Goal: Task Accomplishment & Management: Manage account settings

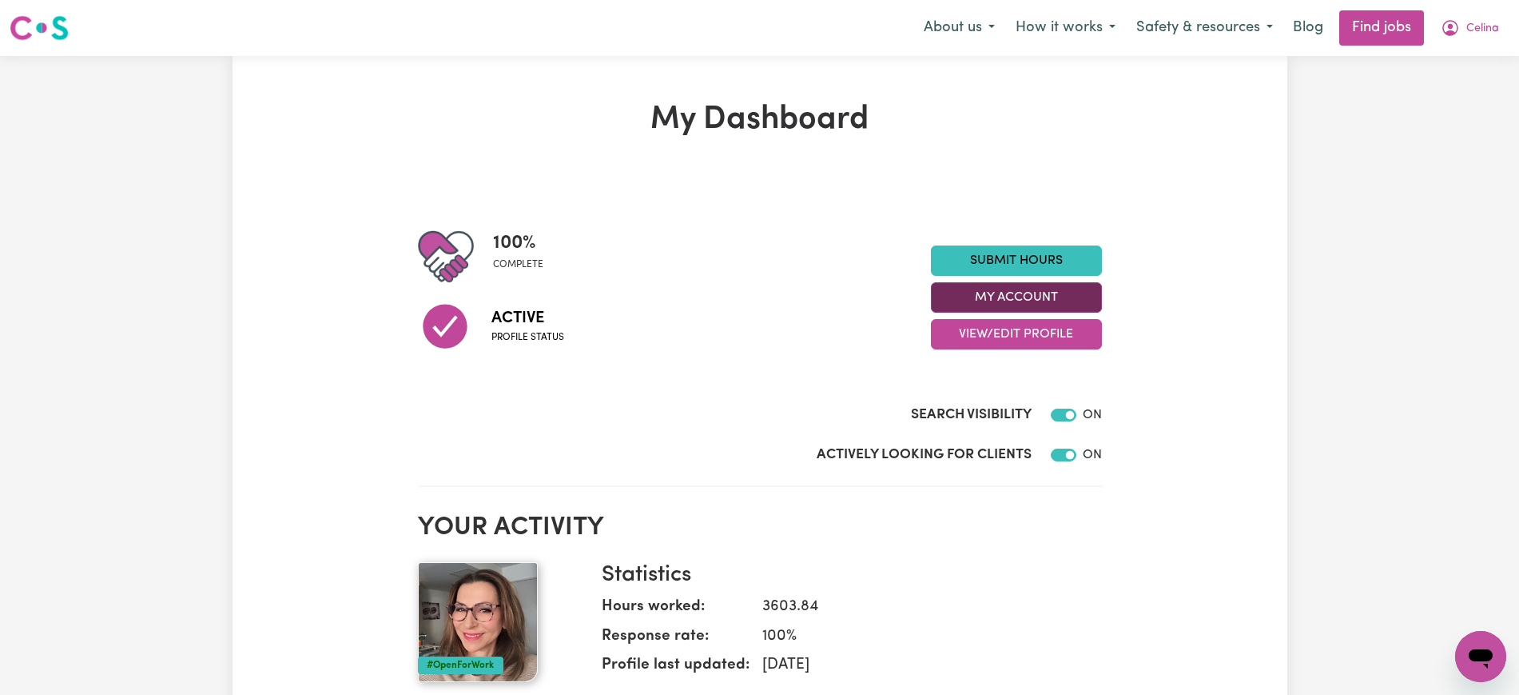
click at [1020, 287] on button "My Account" at bounding box center [1016, 297] width 171 height 30
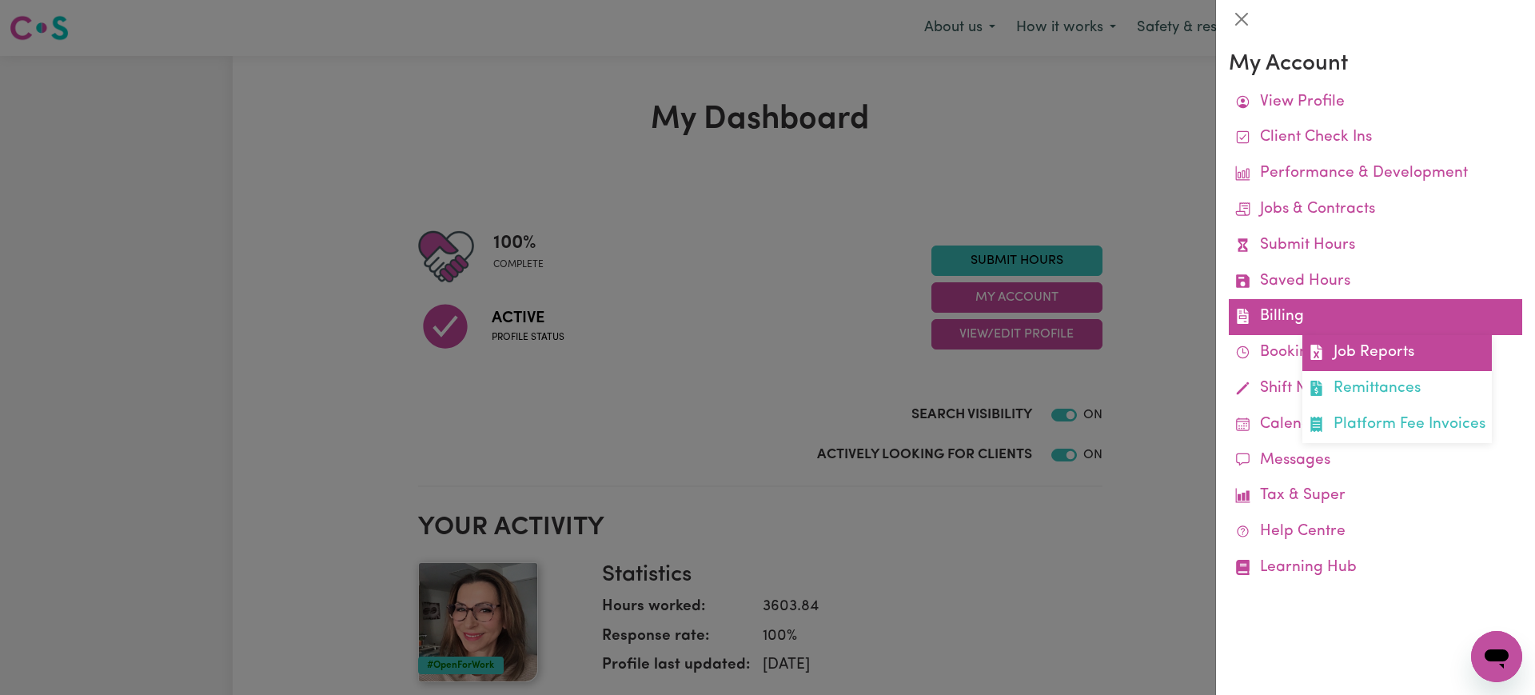
click at [1356, 343] on link "Job Reports" at bounding box center [1396, 353] width 189 height 36
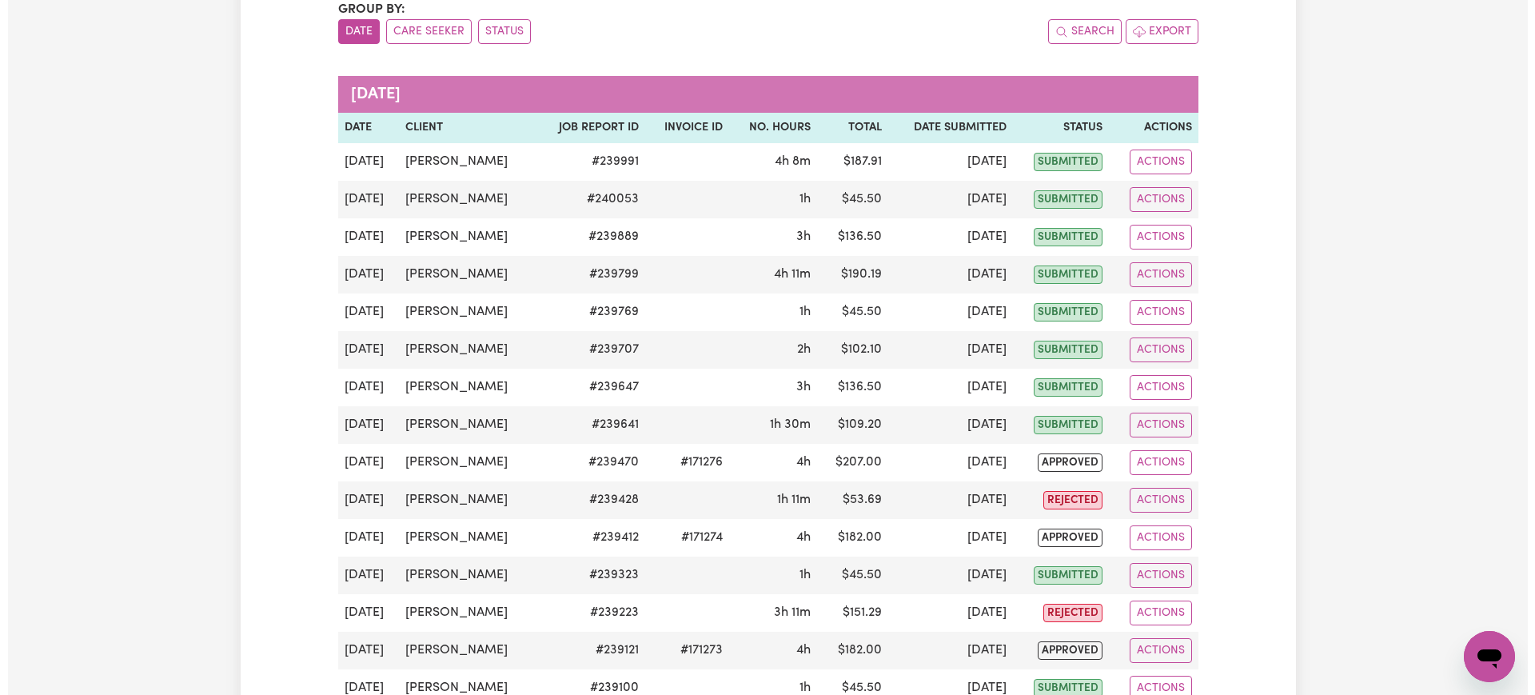
scroll to position [200, 0]
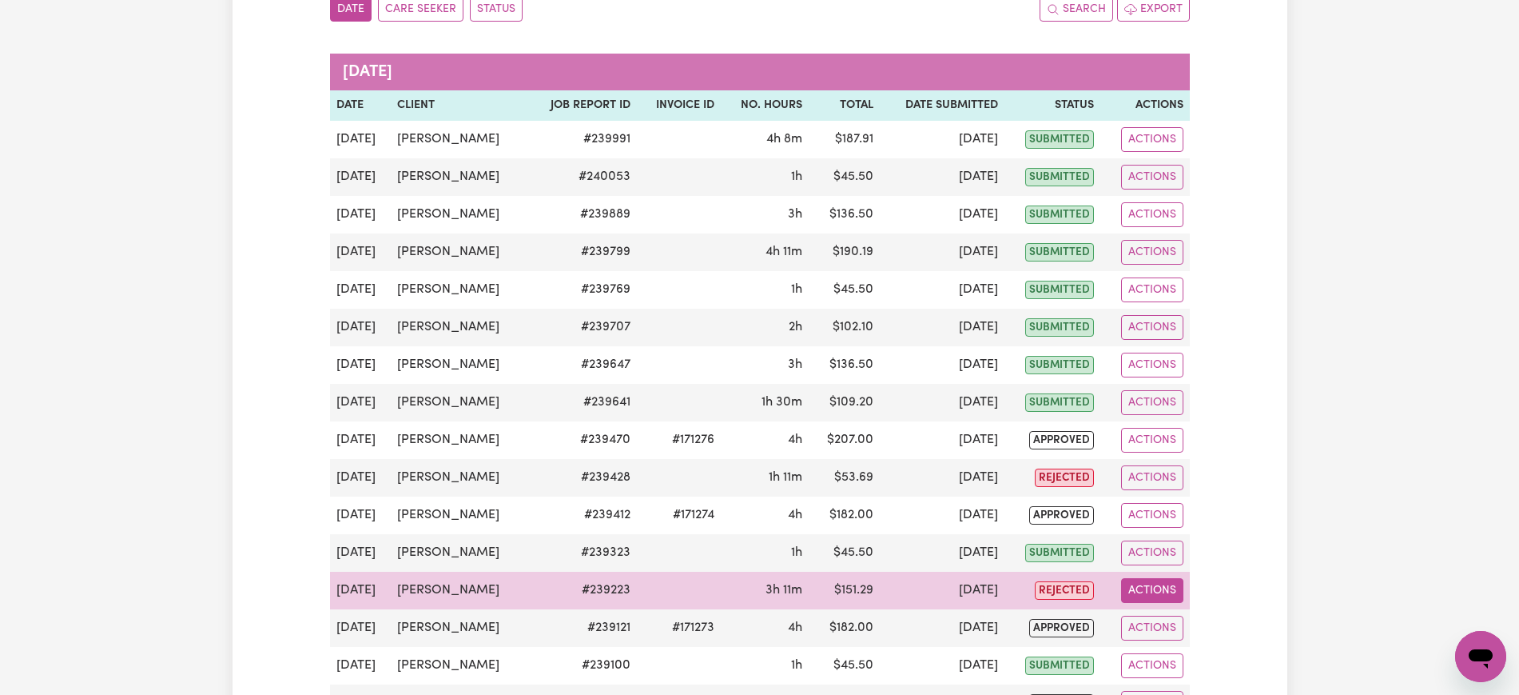
click at [1155, 584] on button "Actions" at bounding box center [1152, 590] width 62 height 25
click at [1168, 613] on link "View Job Report" at bounding box center [1184, 627] width 137 height 32
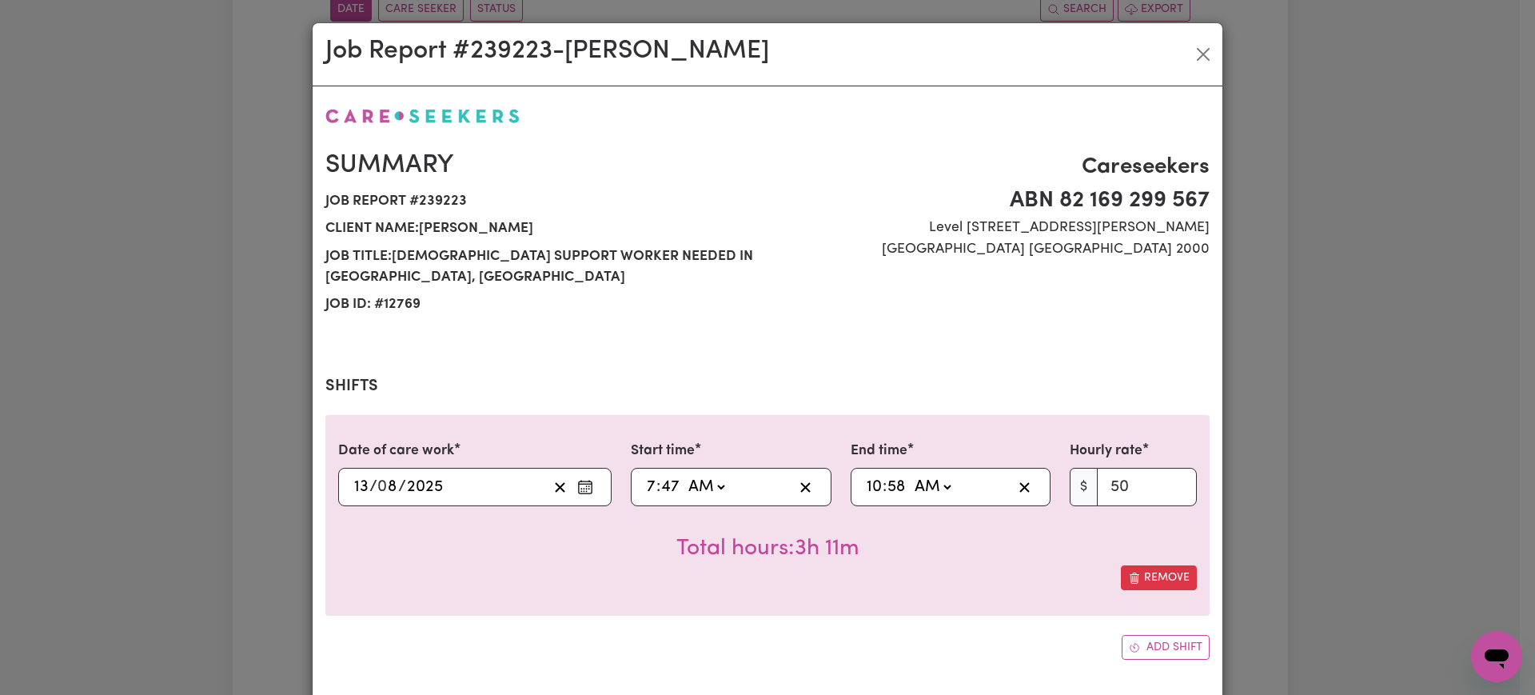
select select "50-Weekday"
click at [646, 475] on input "7" at bounding box center [651, 487] width 10 height 24
type input "00:47"
type input "12"
click at [646, 475] on input "12" at bounding box center [654, 487] width 16 height 24
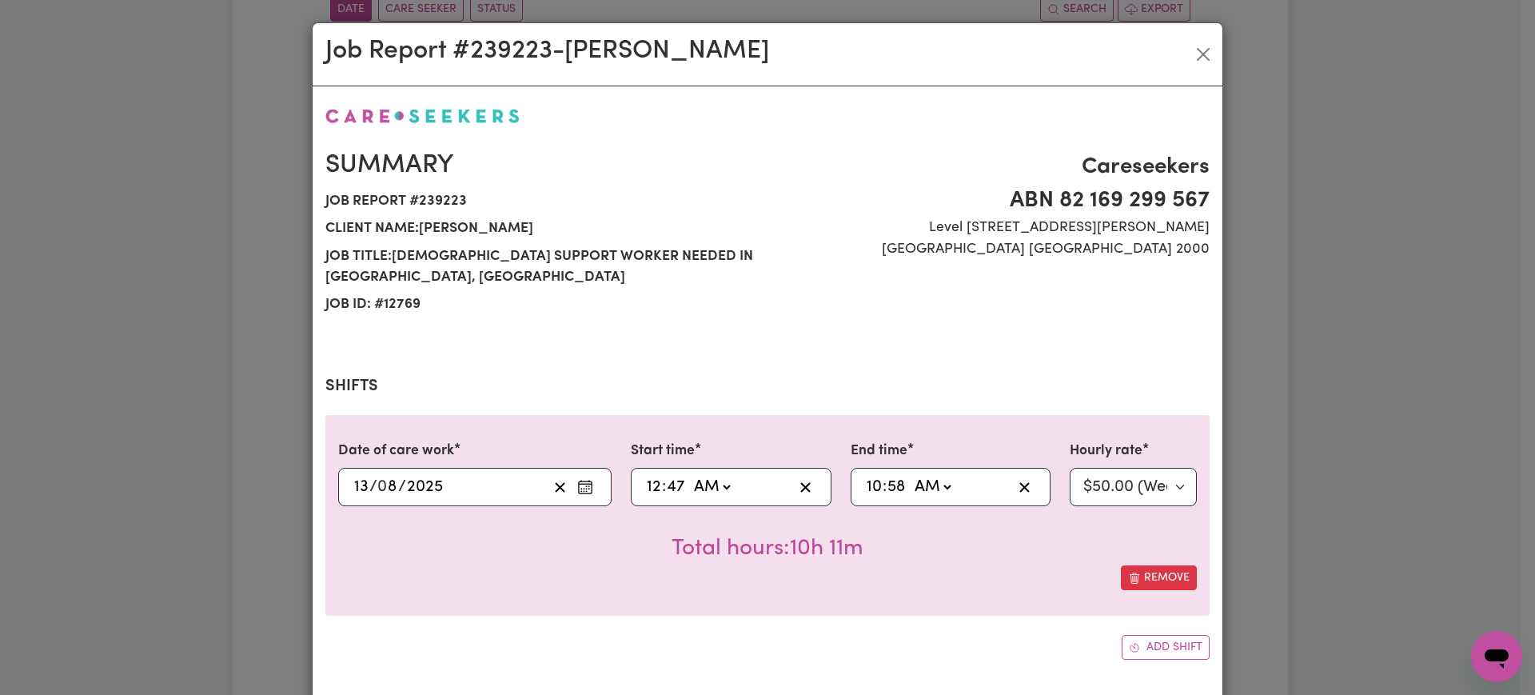
type input "08:47"
type input "8"
type input "08:00"
type input "0"
click at [866, 475] on input "10" at bounding box center [874, 487] width 17 height 24
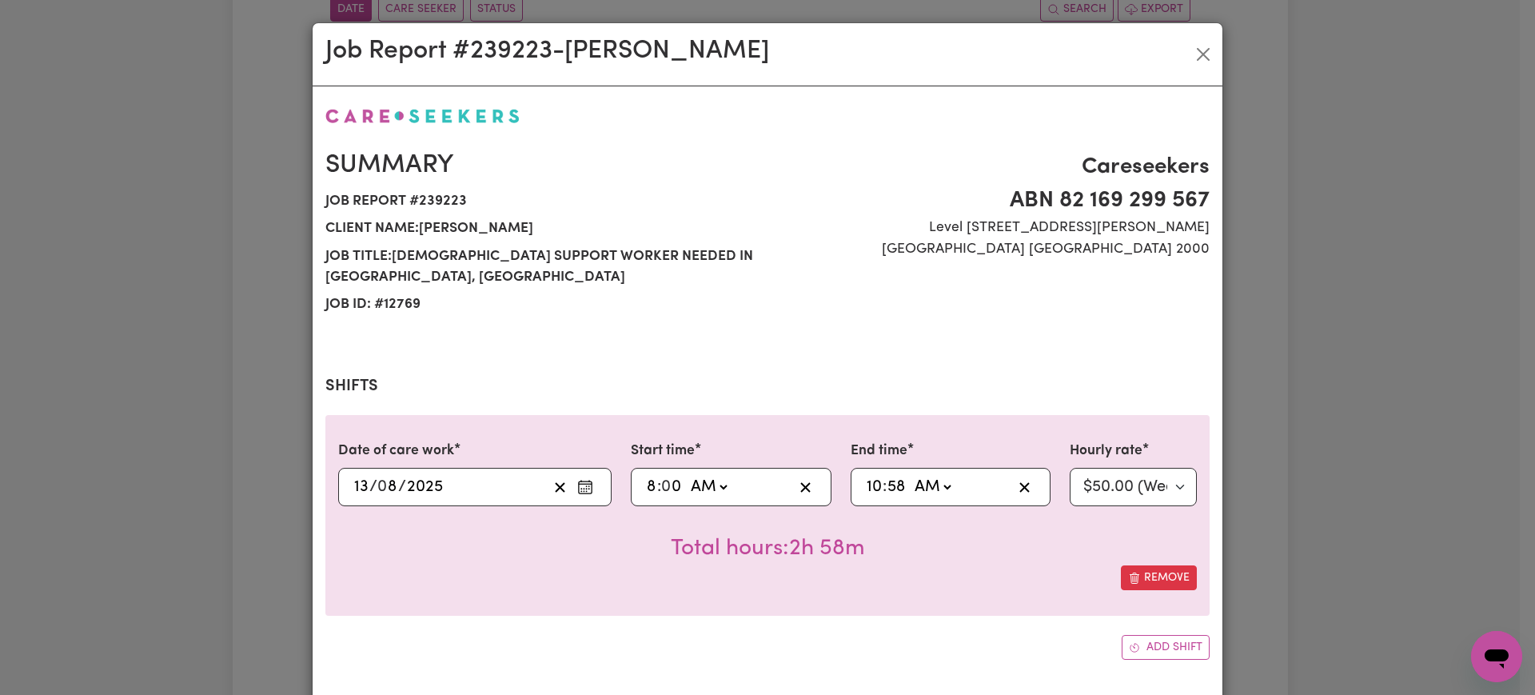
click at [1333, 460] on div "Job Report # 239223 - [PERSON_NAME] Summary Job report # 239223 Client name: [P…" at bounding box center [767, 347] width 1535 height 695
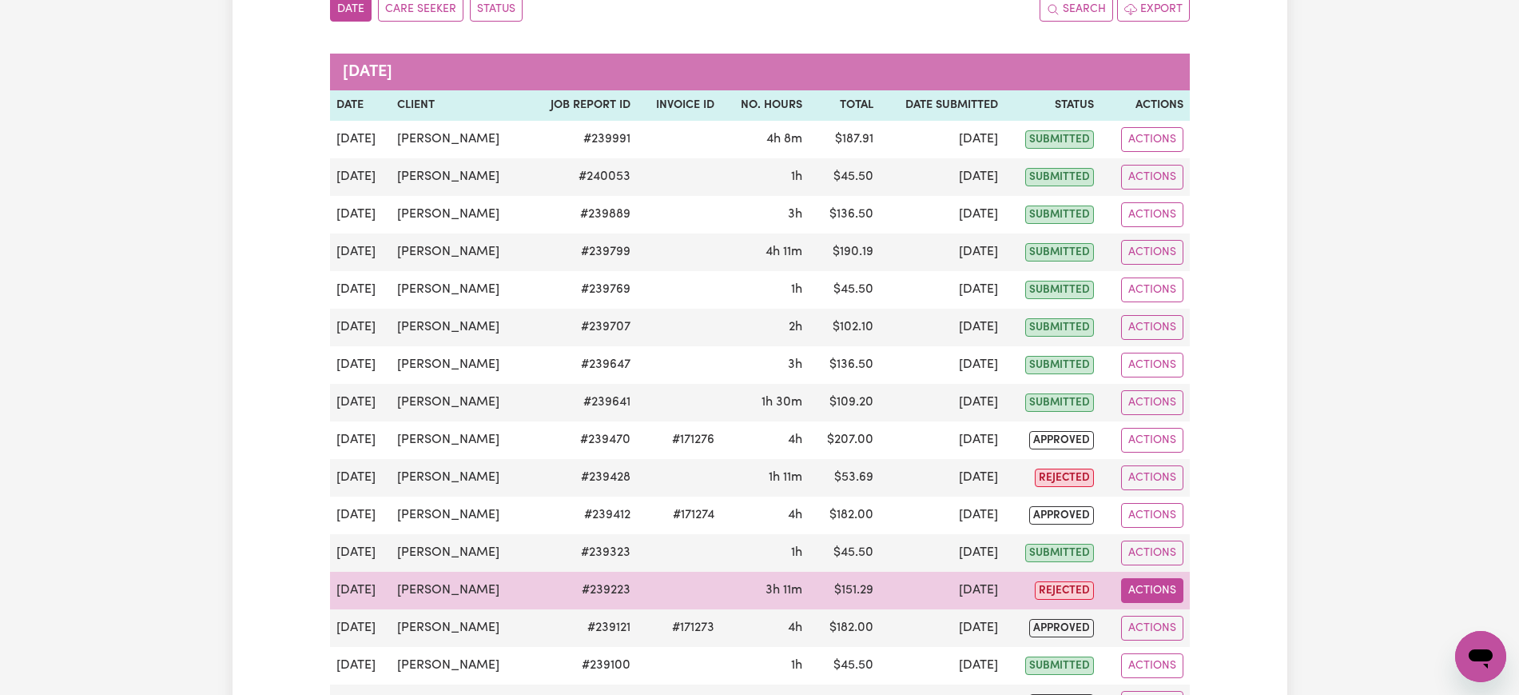
click at [1148, 585] on button "Actions" at bounding box center [1152, 590] width 62 height 25
click at [1173, 614] on link "View Job Report" at bounding box center [1184, 627] width 137 height 32
select select "50-Weekday"
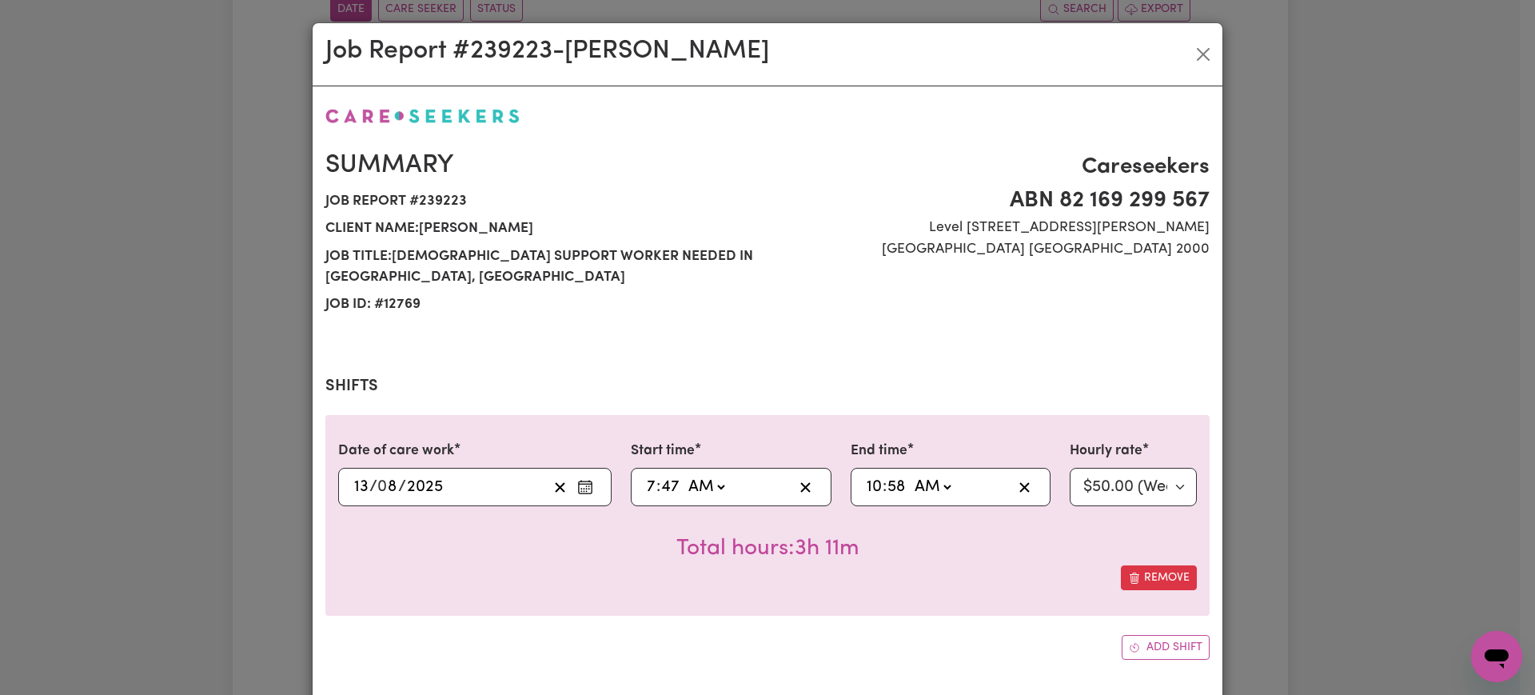
click at [646, 475] on input "7" at bounding box center [651, 487] width 10 height 24
type input "08:47"
type input "8"
type input "08:00"
type input "0"
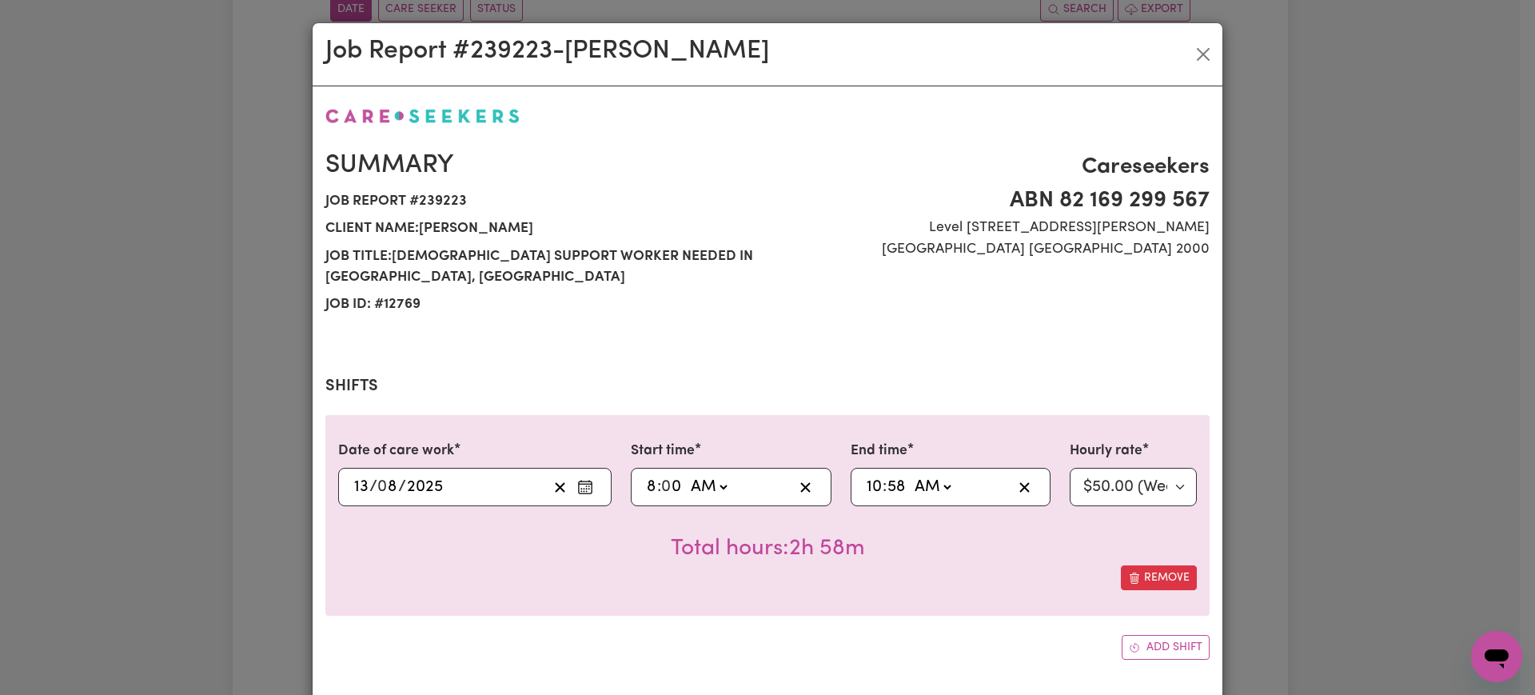
click at [868, 476] on input "10" at bounding box center [874, 487] width 17 height 24
type input "01:58"
type input "1"
type input "11:58"
type input "11"
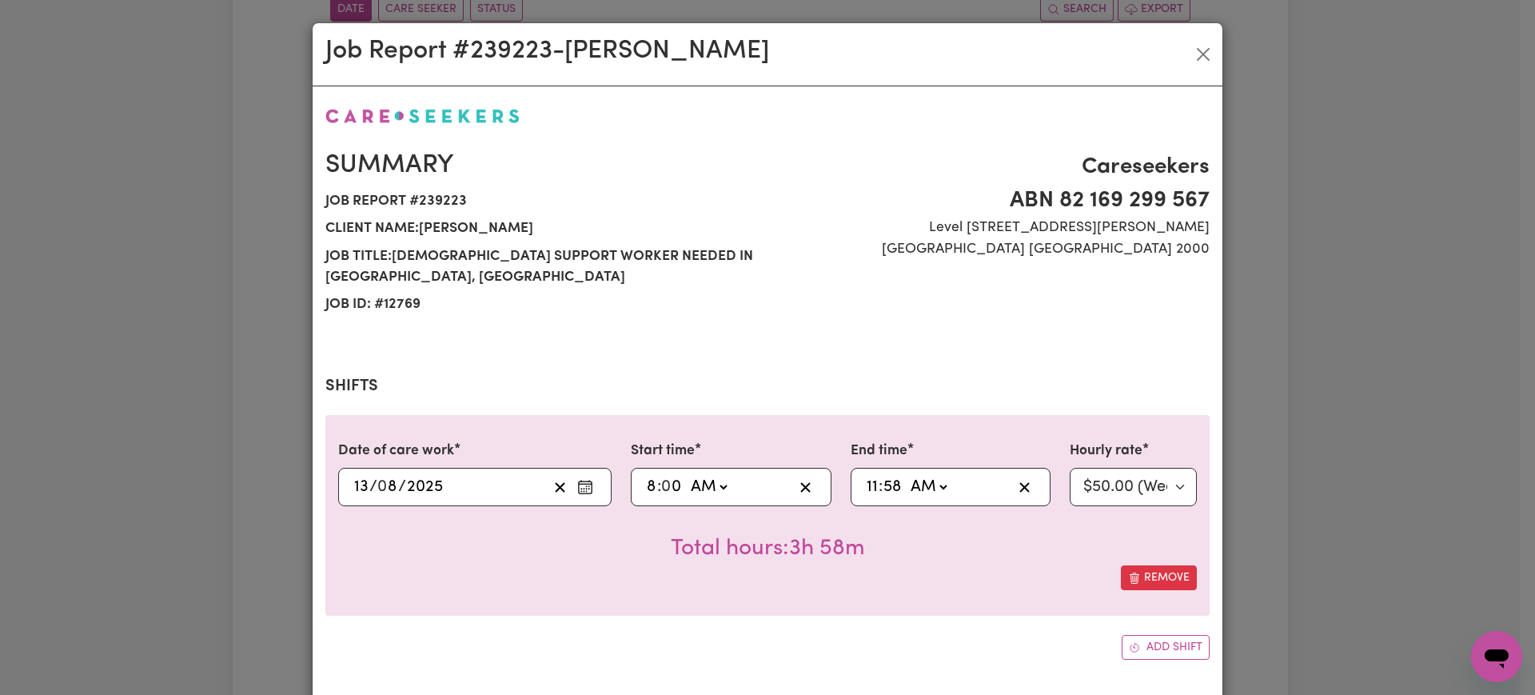
type input "11:00"
type input "0"
click at [634, 579] on div "Date of care work [DATE] 13 / 0 8 / 2025 Start time 08:00 8 : 0 0 AM PM End tim…" at bounding box center [767, 515] width 884 height 201
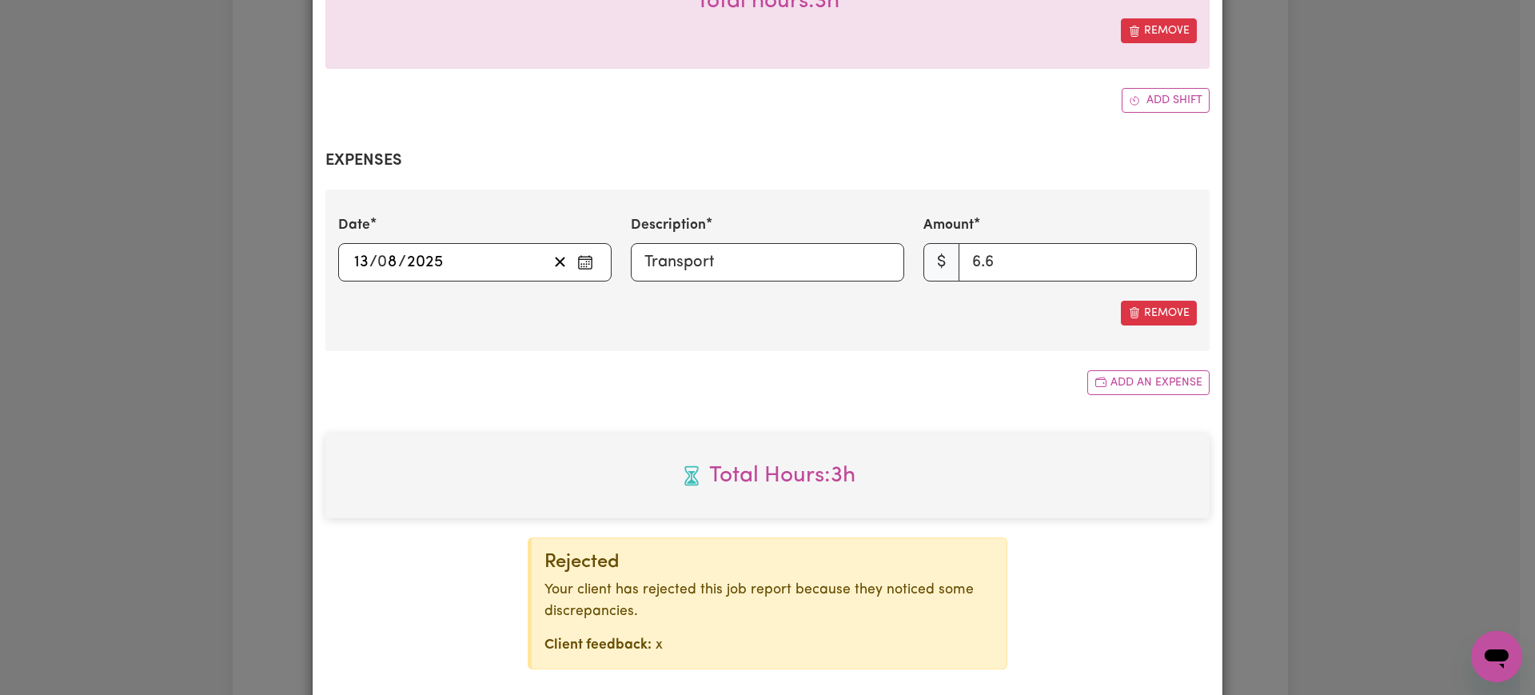
scroll to position [599, 0]
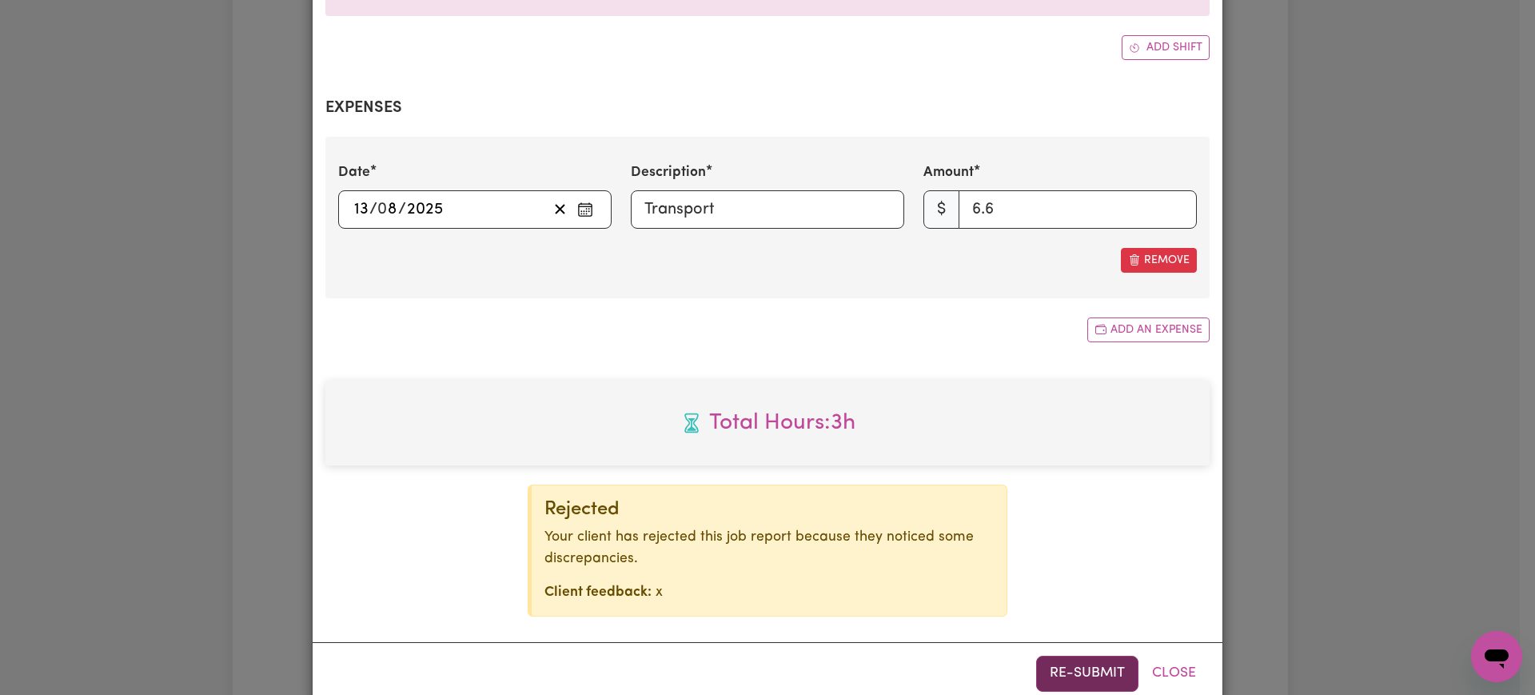
click at [1082, 655] on button "Re-submit" at bounding box center [1087, 672] width 102 height 35
click at [1343, 484] on div "Job Report # 239223 - [PERSON_NAME] Summary Job report # 239223 Client name: [P…" at bounding box center [767, 347] width 1535 height 695
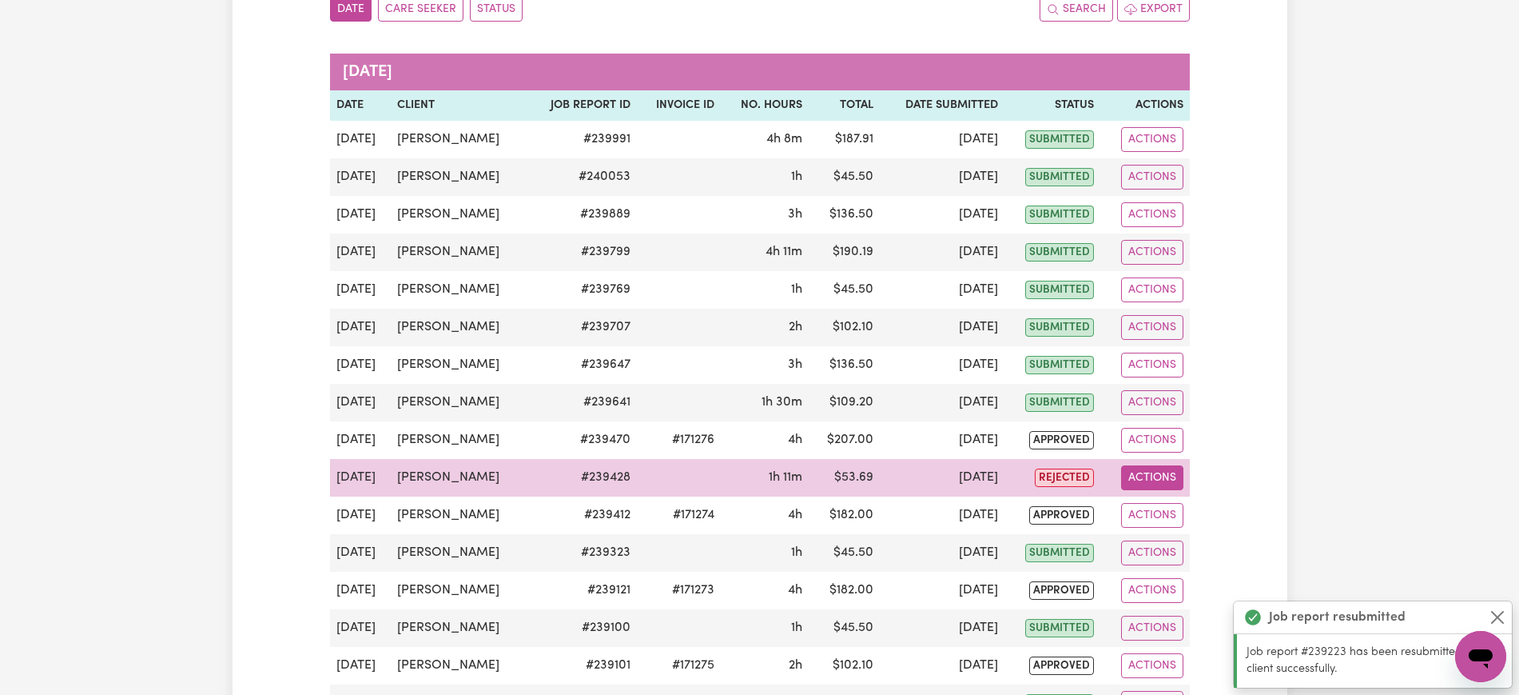
click at [1157, 476] on button "Actions" at bounding box center [1152, 477] width 62 height 25
click at [1165, 510] on link "View Job Report" at bounding box center [1184, 515] width 137 height 32
select select "50-Weekday"
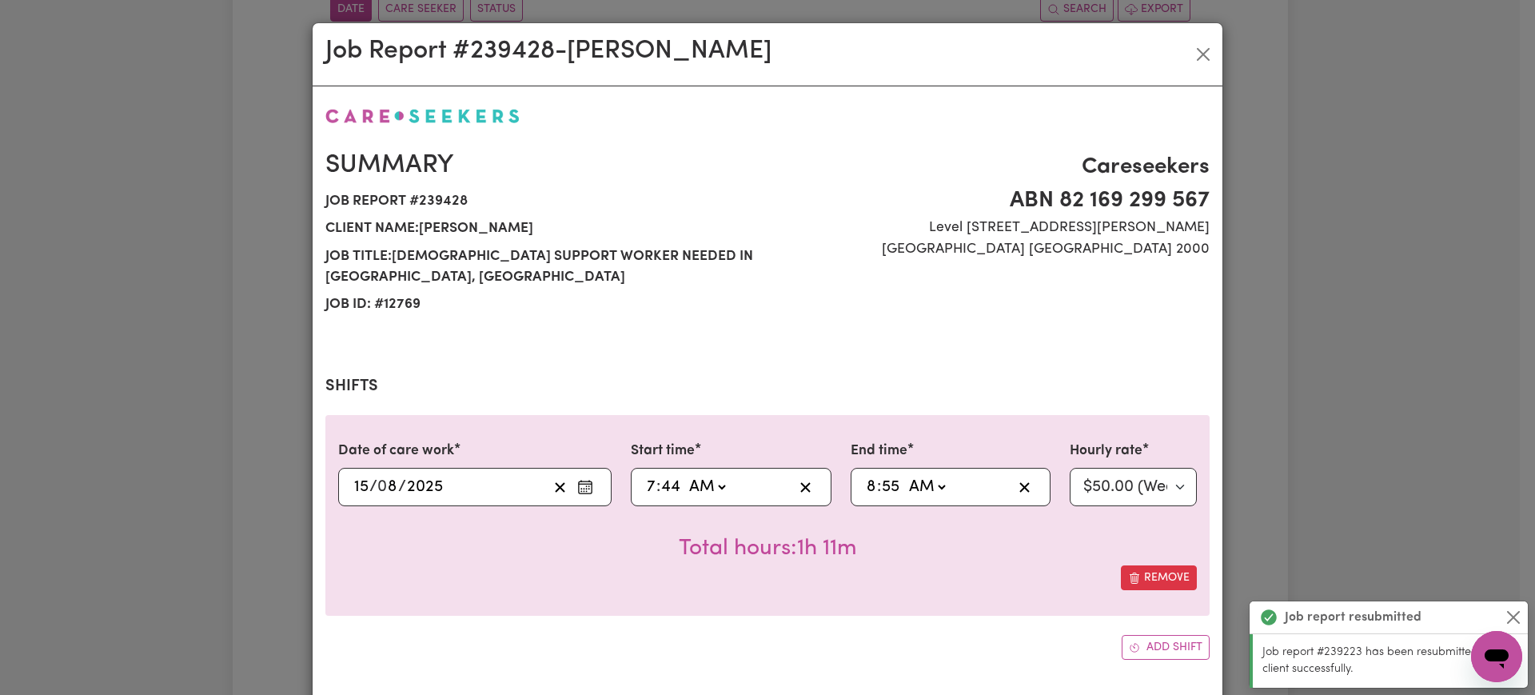
click at [646, 475] on input "7" at bounding box center [651, 487] width 10 height 24
type input "08:44"
type input "8"
type input "08:00"
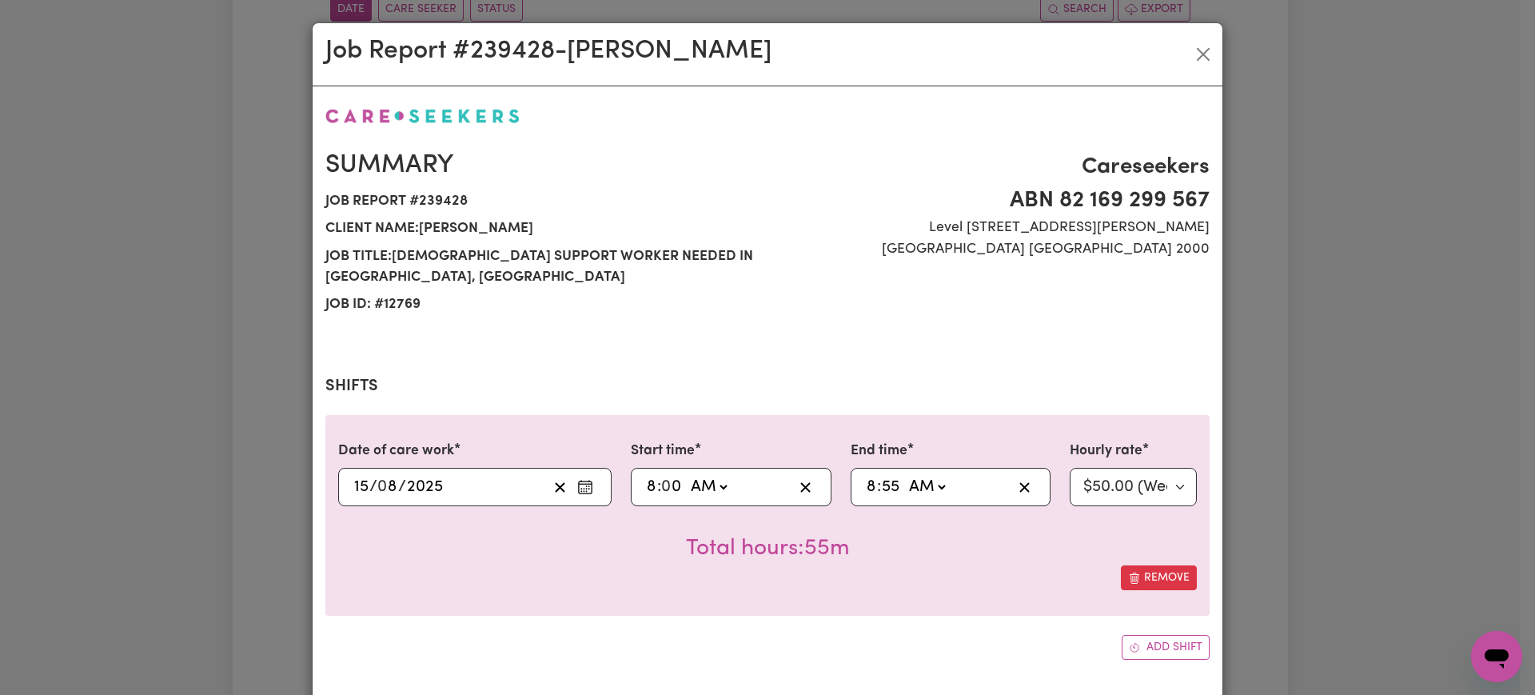
type input "0"
click at [864, 475] on div "08:55 8 : 55 AM PM" at bounding box center [938, 487] width 149 height 24
type input "09:55"
type input "9"
type input "09:00"
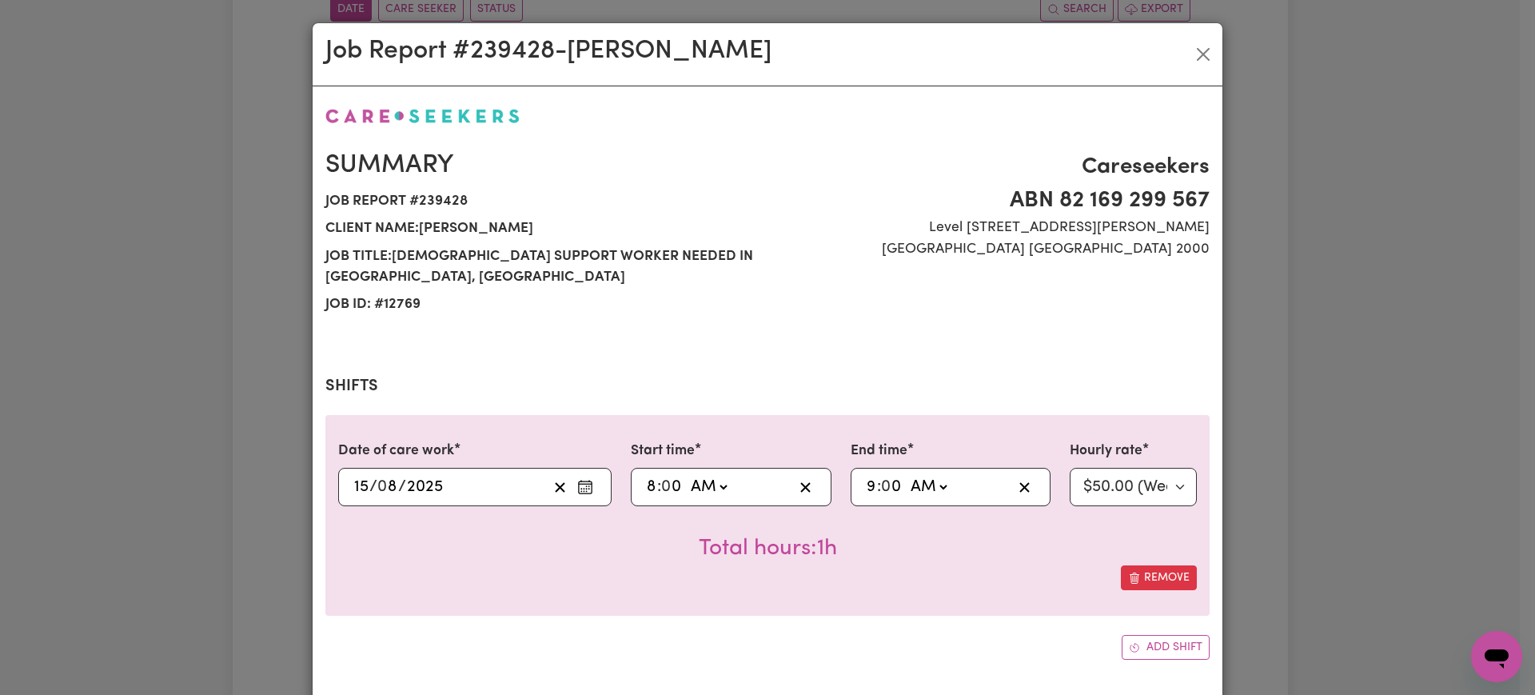
type input "0"
click at [882, 572] on div "Date of care work [DATE] 15 / 0 8 / 2025 Start time 08:00 8 : 0 0 AM PM End tim…" at bounding box center [767, 515] width 884 height 201
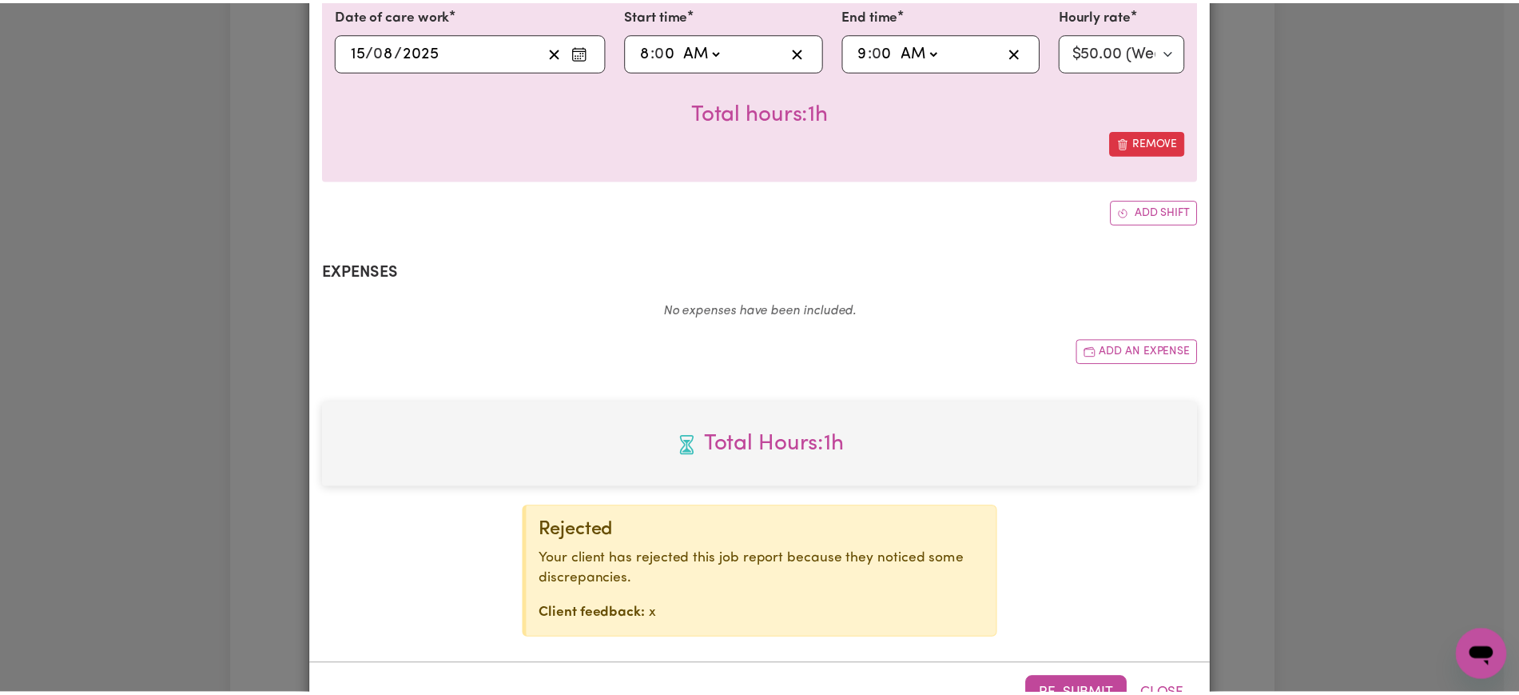
scroll to position [469, 0]
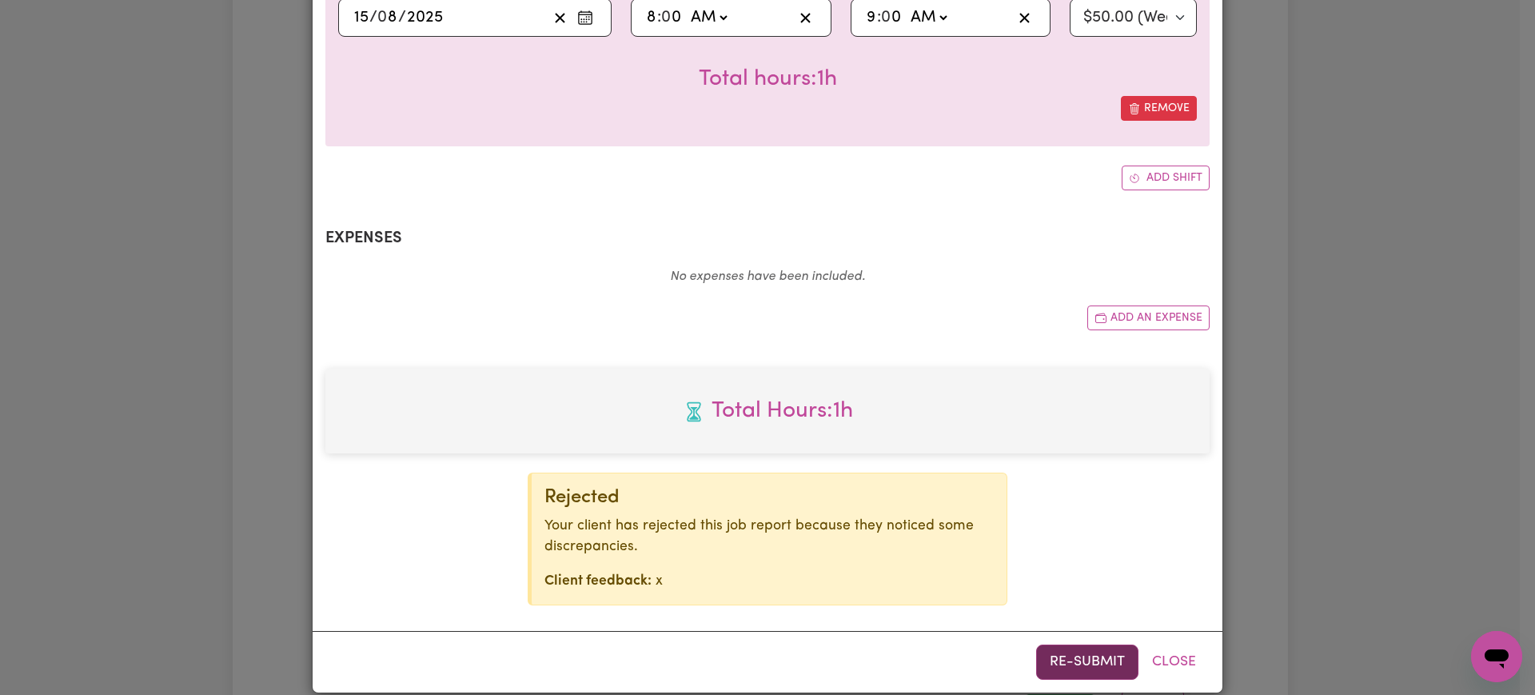
click at [1061, 644] on button "Re-submit" at bounding box center [1087, 661] width 102 height 35
click at [1344, 30] on div "Job Report # 239428 - [PERSON_NAME] Summary Job report # 239428 Client name: [P…" at bounding box center [767, 347] width 1535 height 695
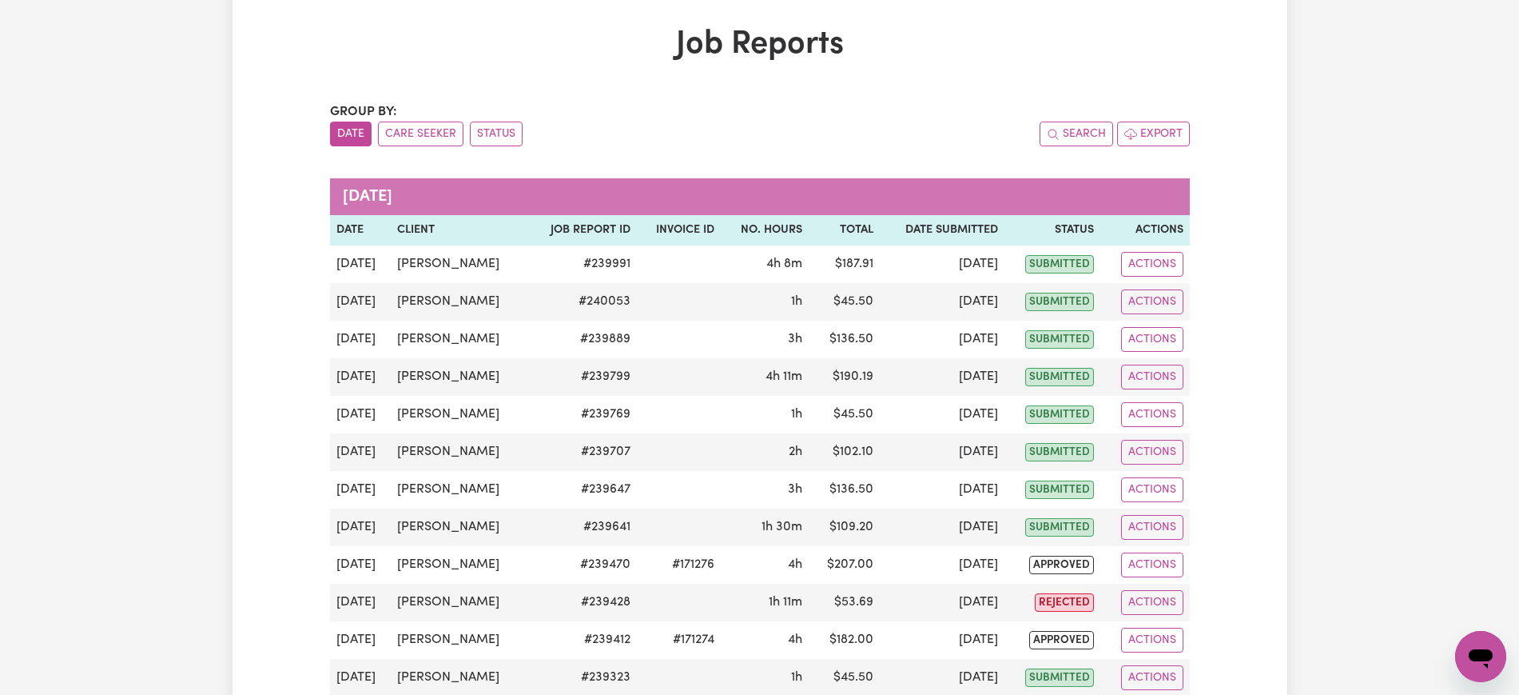
scroll to position [0, 0]
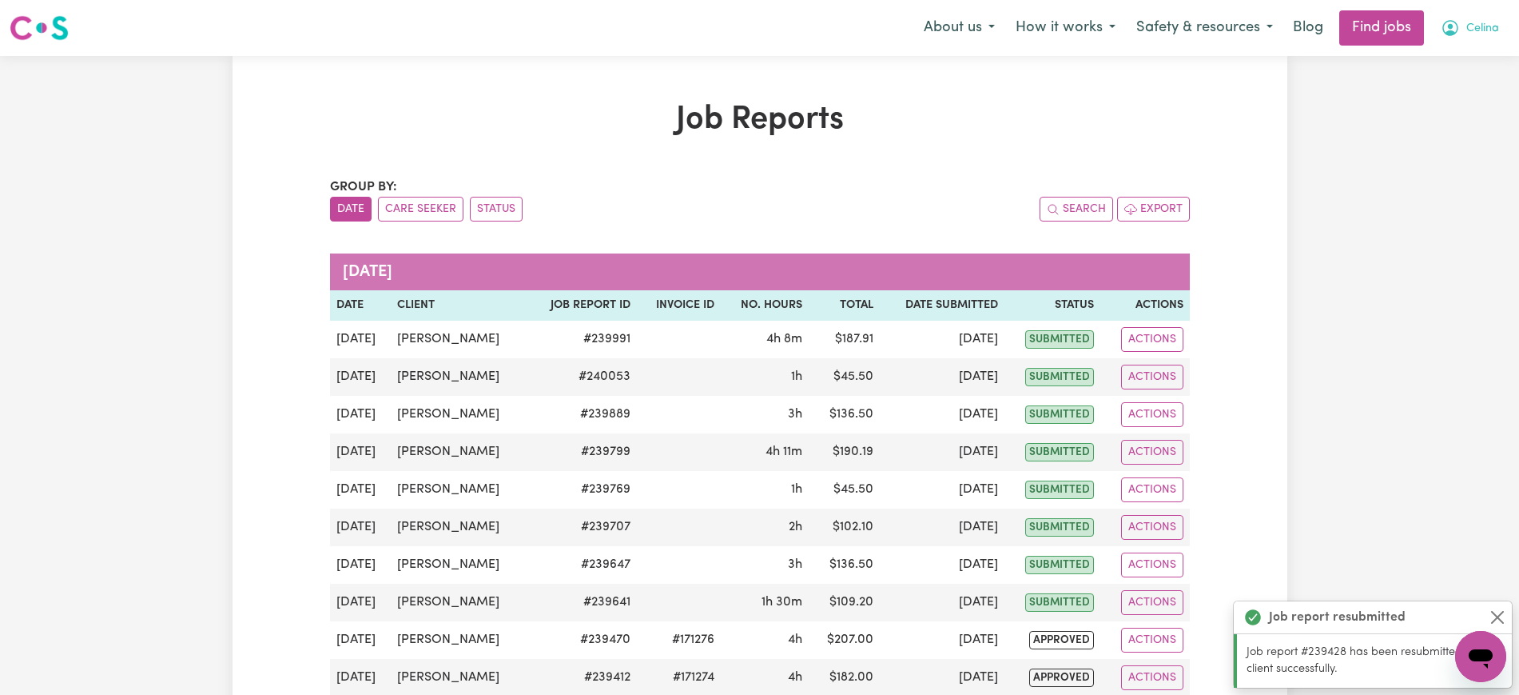
click at [1464, 29] on button "Celina" at bounding box center [1470, 28] width 79 height 34
click at [1451, 112] on link "Logout" at bounding box center [1446, 122] width 126 height 30
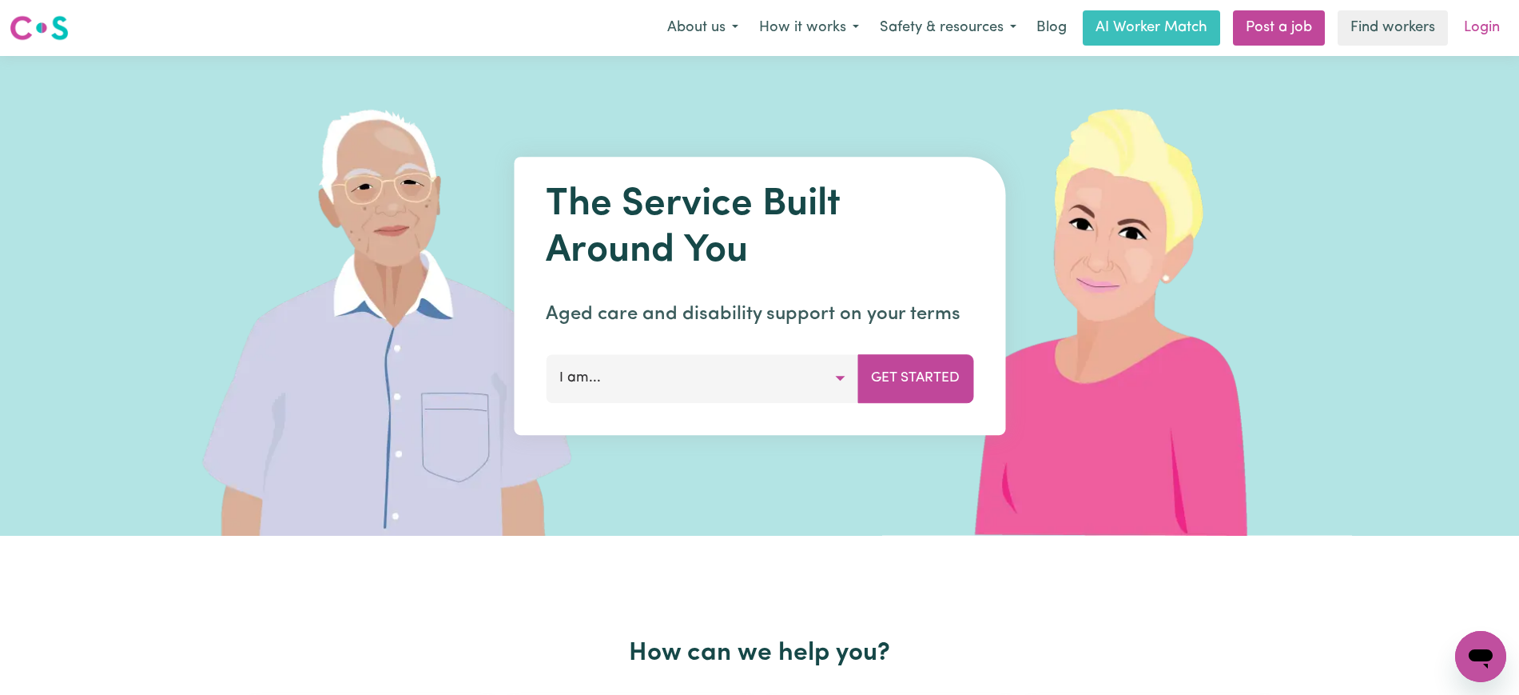
click at [1483, 29] on link "Login" at bounding box center [1482, 27] width 55 height 35
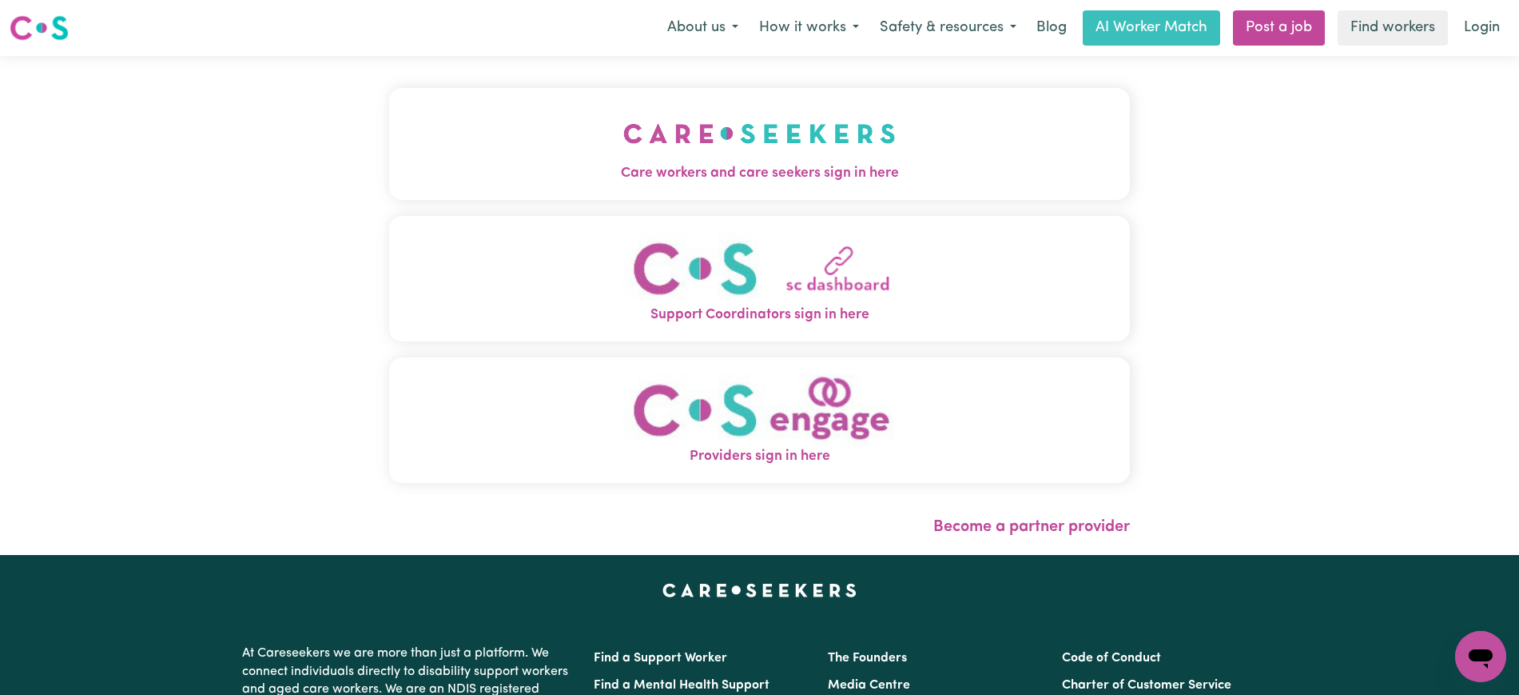
click at [564, 143] on button "Care workers and care seekers sign in here" at bounding box center [759, 144] width 741 height 112
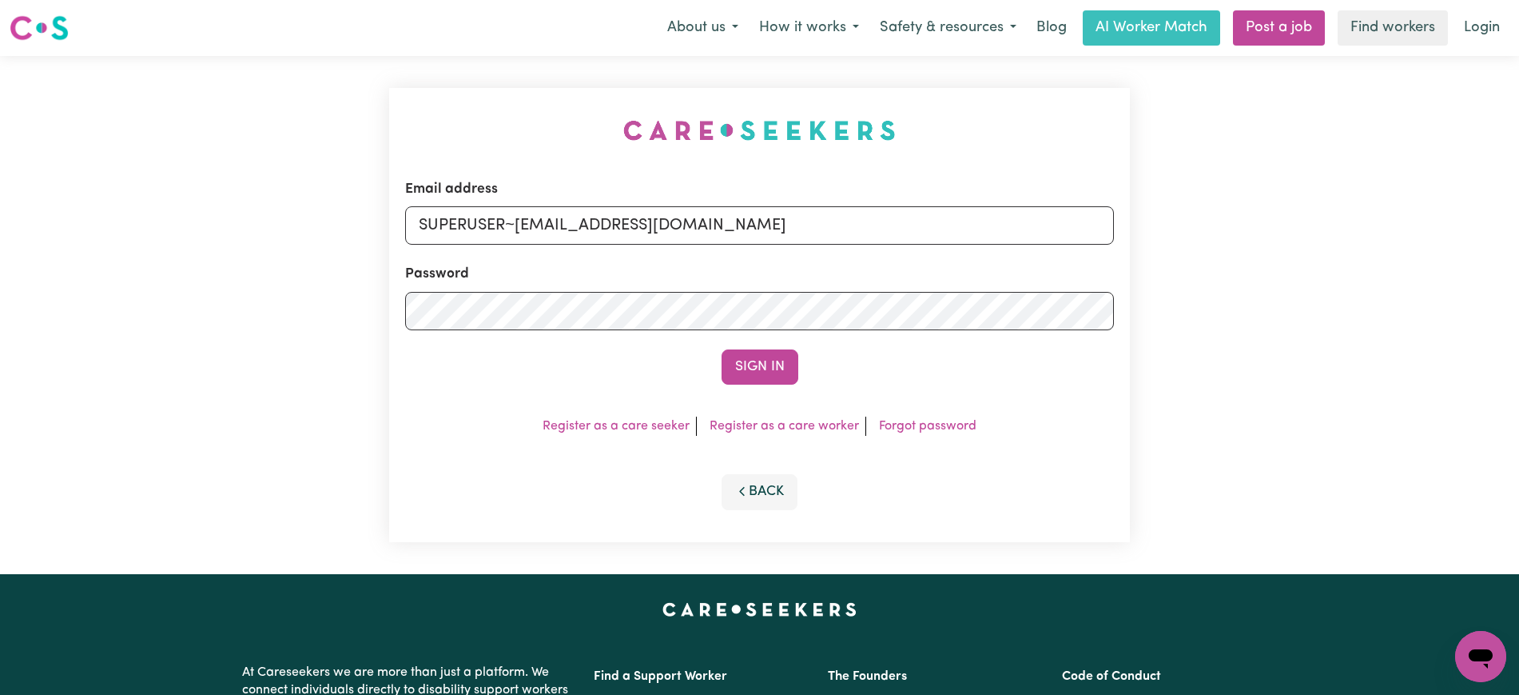
click at [435, 90] on div "Email address SUPERUSER~[EMAIL_ADDRESS][DOMAIN_NAME] Password Sign In Register …" at bounding box center [760, 315] width 760 height 518
drag, startPoint x: 516, startPoint y: 224, endPoint x: 1519, endPoint y: 227, distance: 1003.1
click at [1516, 229] on div "Email address SUPERUSER~[EMAIL_ADDRESS][DOMAIN_NAME] Password Sign In Register …" at bounding box center [759, 315] width 1519 height 518
type input "[EMAIL_ADDRESS][DOMAIN_NAME]"
click at [722, 349] on button "Sign In" at bounding box center [760, 366] width 77 height 35
